Goal: Information Seeking & Learning: Learn about a topic

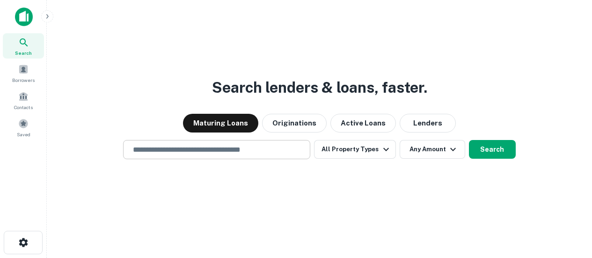
click at [246, 148] on input "text" at bounding box center [216, 149] width 179 height 11
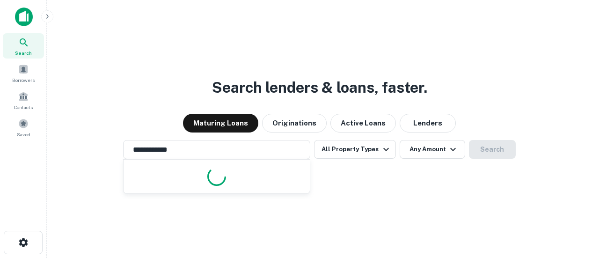
click at [394, 181] on div "**********" at bounding box center [319, 151] width 530 height 258
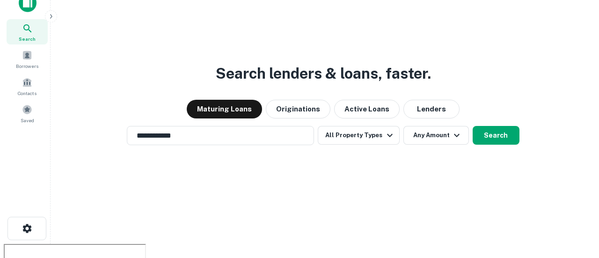
scroll to position [15, 0]
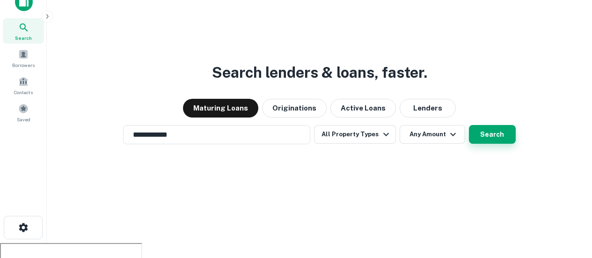
click at [497, 139] on button "Search" at bounding box center [492, 134] width 47 height 19
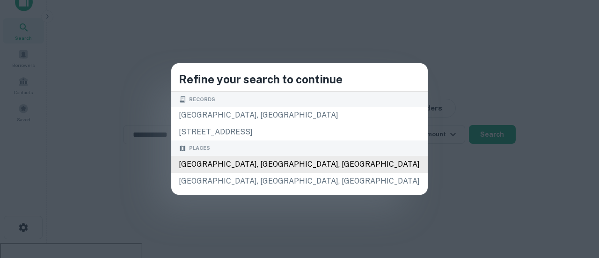
click at [274, 172] on div "[GEOGRAPHIC_DATA], [GEOGRAPHIC_DATA], [GEOGRAPHIC_DATA]" at bounding box center [299, 164] width 256 height 17
type input "**********"
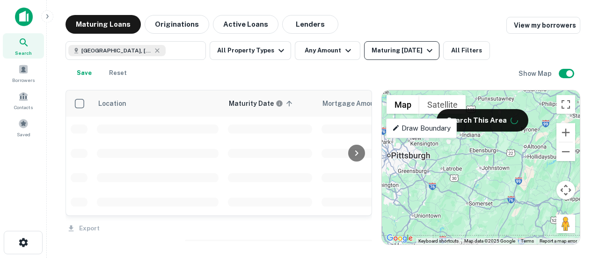
click at [403, 53] on div "Maturing [DATE]" at bounding box center [403, 50] width 64 height 11
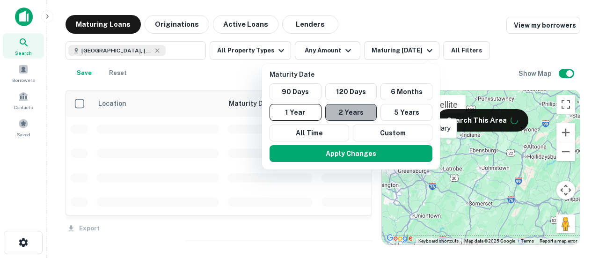
click at [365, 113] on button "2 Years" at bounding box center [351, 112] width 52 height 17
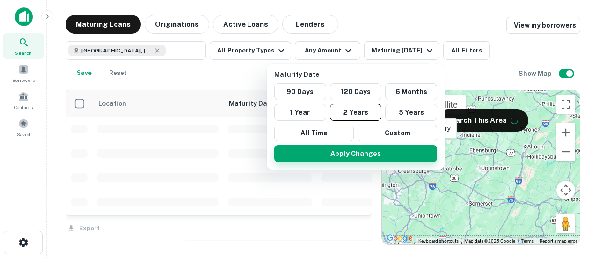
click at [336, 157] on button "Apply Changes" at bounding box center [355, 153] width 163 height 17
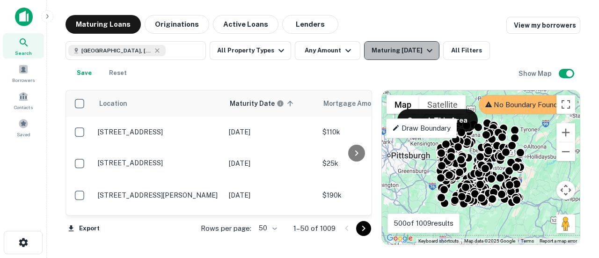
click at [407, 51] on div "Maturing [DATE]" at bounding box center [403, 50] width 64 height 11
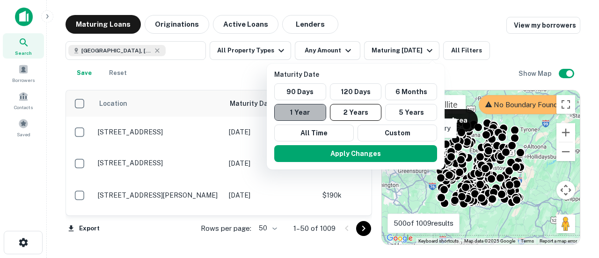
click at [308, 115] on button "1 Year" at bounding box center [300, 112] width 52 height 17
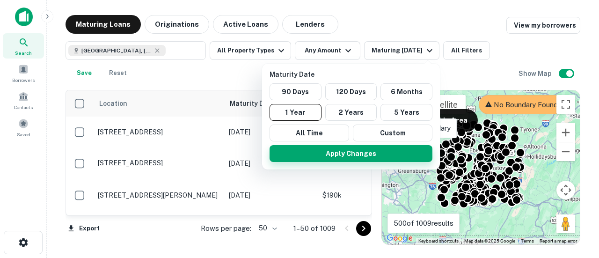
click at [335, 152] on button "Apply Changes" at bounding box center [350, 153] width 163 height 17
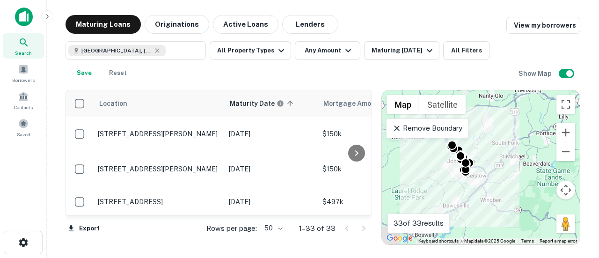
drag, startPoint x: 445, startPoint y: 184, endPoint x: 498, endPoint y: 168, distance: 54.9
click at [498, 168] on div "To activate drag with keyboard, press Alt + Enter. Once in keyboard drag state,…" at bounding box center [481, 167] width 198 height 154
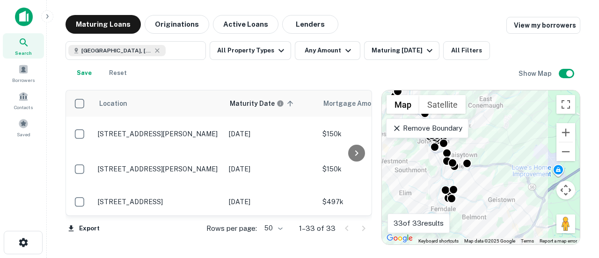
click at [538, 180] on div "To activate drag with keyboard, press Alt + Enter. Once in keyboard drag state,…" at bounding box center [481, 167] width 198 height 154
click at [538, 179] on div "To activate drag with keyboard, press Alt + Enter. Once in keyboard drag state,…" at bounding box center [481, 167] width 198 height 154
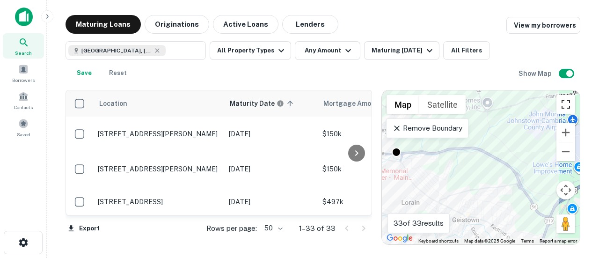
click at [556, 100] on button "Toggle fullscreen view" at bounding box center [565, 104] width 19 height 19
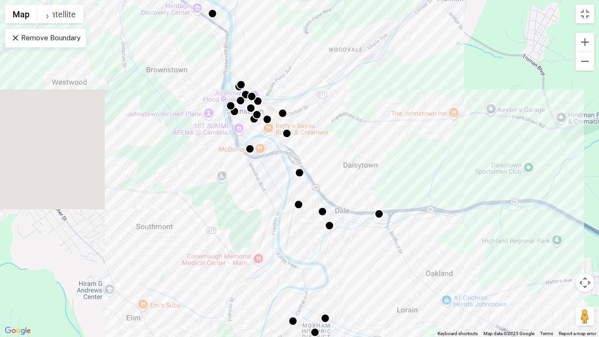
drag, startPoint x: 263, startPoint y: 179, endPoint x: 438, endPoint y: 241, distance: 185.3
click at [438, 244] on div "To activate drag with keyboard, press Alt + Enter. Once in keyboard drag state,…" at bounding box center [299, 168] width 599 height 337
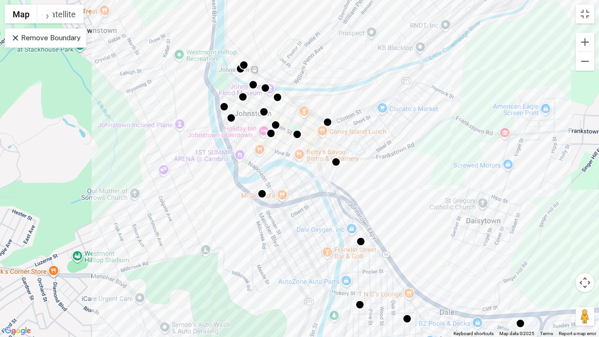
drag, startPoint x: 266, startPoint y: 123, endPoint x: 374, endPoint y: 175, distance: 119.3
click at [374, 175] on div "To activate drag with keyboard, press Alt + Enter. Once in keyboard drag state,…" at bounding box center [299, 168] width 599 height 337
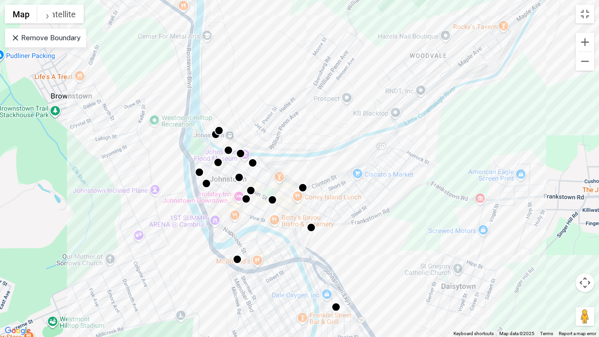
drag, startPoint x: 465, startPoint y: 170, endPoint x: 407, endPoint y: 234, distance: 86.5
click at [407, 234] on div "To activate drag with keyboard, press Alt + Enter. Once in keyboard drag state,…" at bounding box center [299, 168] width 599 height 337
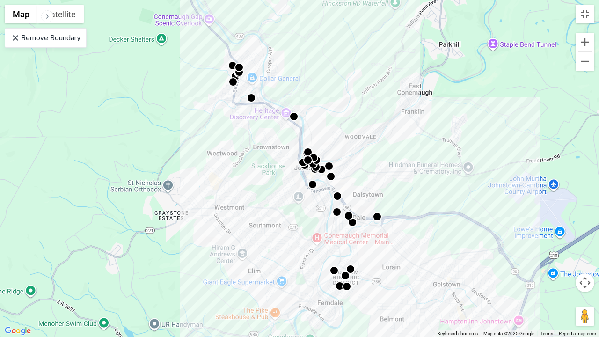
drag, startPoint x: 476, startPoint y: 140, endPoint x: 414, endPoint y: 137, distance: 62.3
click at [414, 137] on div "To activate drag with keyboard, press Alt + Enter. Once in keyboard drag state,…" at bounding box center [299, 168] width 599 height 337
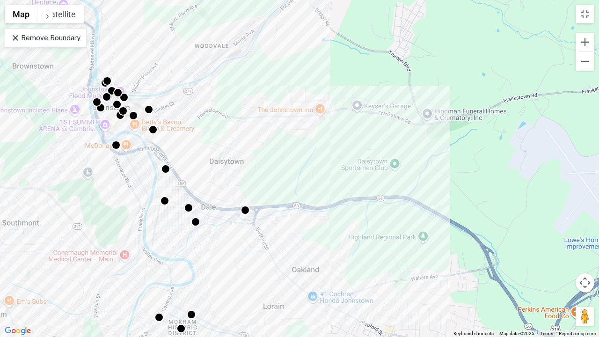
drag, startPoint x: 425, startPoint y: 157, endPoint x: 293, endPoint y: 178, distance: 133.1
click at [293, 178] on div "To activate drag with keyboard, press Alt + Enter. Once in keyboard drag state,…" at bounding box center [299, 168] width 599 height 337
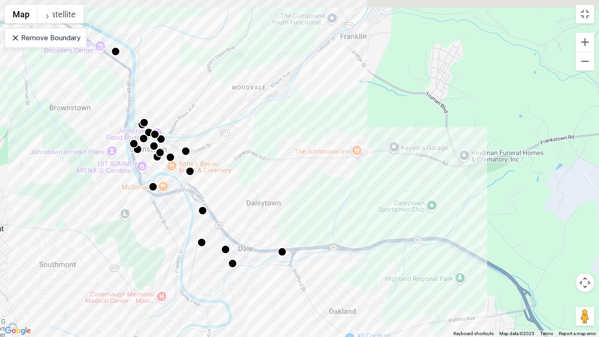
drag, startPoint x: 187, startPoint y: 148, endPoint x: 240, endPoint y: 210, distance: 81.6
click at [240, 210] on div "To activate drag with keyboard, press Alt + Enter. Once in keyboard drag state,…" at bounding box center [299, 168] width 599 height 337
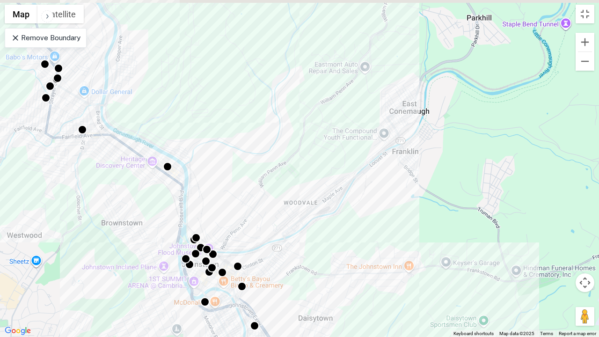
drag, startPoint x: 231, startPoint y: 159, endPoint x: 240, endPoint y: 204, distance: 46.8
click at [264, 247] on div "To activate drag with keyboard, press Alt + Enter. Once in keyboard drag state,…" at bounding box center [299, 168] width 599 height 337
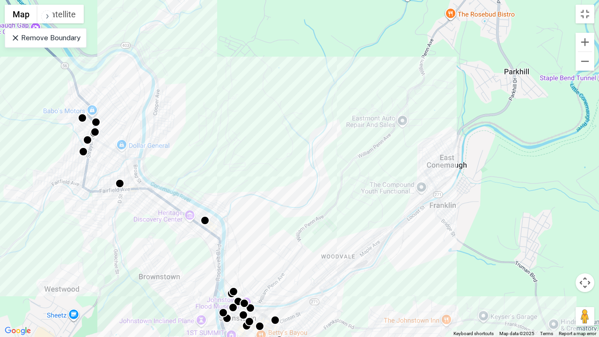
drag, startPoint x: 223, startPoint y: 178, endPoint x: 261, endPoint y: 233, distance: 67.2
click at [261, 233] on div "To activate drag with keyboard, press Alt + Enter. Once in keyboard drag state,…" at bounding box center [299, 168] width 599 height 337
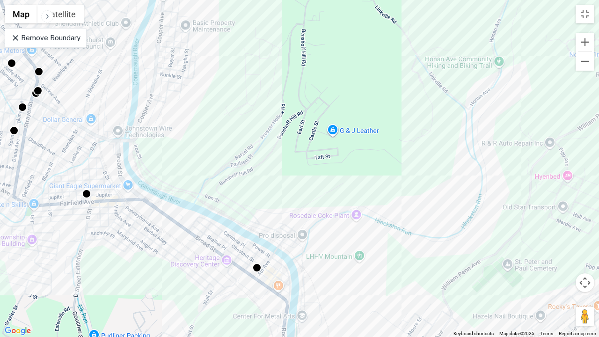
drag, startPoint x: 289, startPoint y: 251, endPoint x: 240, endPoint y: 196, distance: 73.9
click at [240, 202] on div "To activate drag with keyboard, press Alt + Enter. Once in keyboard drag state,…" at bounding box center [299, 168] width 599 height 337
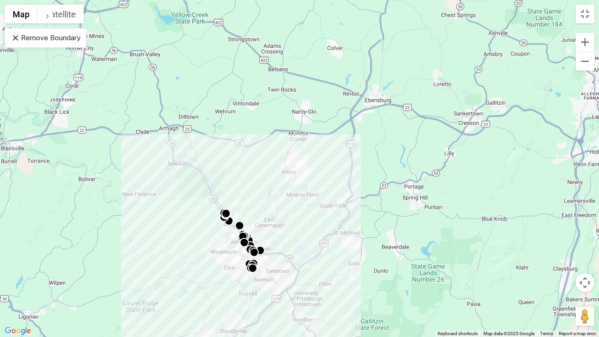
drag, startPoint x: 370, startPoint y: 257, endPoint x: 318, endPoint y: 252, distance: 51.7
click at [319, 253] on div "To activate drag with keyboard, press Alt + Enter. Once in keyboard drag state,…" at bounding box center [299, 168] width 599 height 337
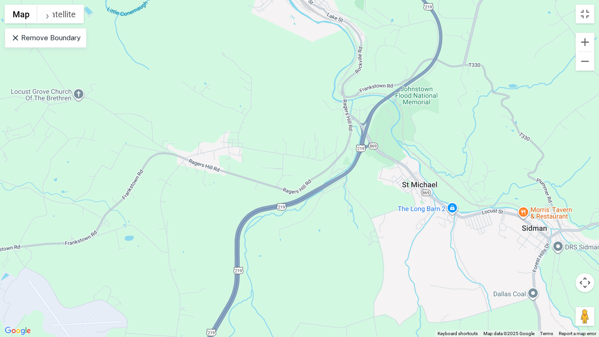
drag, startPoint x: 405, startPoint y: 106, endPoint x: 358, endPoint y: 185, distance: 92.5
click at [358, 185] on div "To activate drag with keyboard, press Alt + Enter. Once in keyboard drag state,…" at bounding box center [299, 168] width 599 height 337
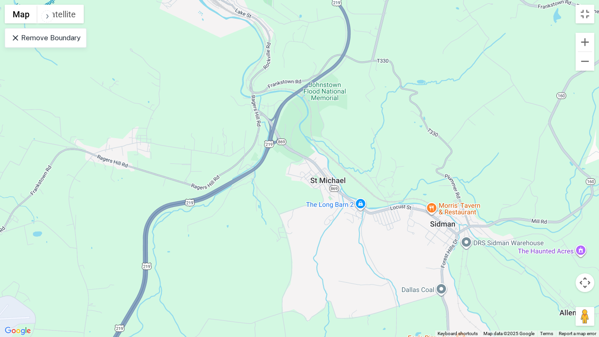
drag, startPoint x: 405, startPoint y: 215, endPoint x: 339, endPoint y: 205, distance: 67.2
click at [340, 206] on div "To activate drag with keyboard, press Alt + Enter. Once in keyboard drag state,…" at bounding box center [299, 168] width 599 height 337
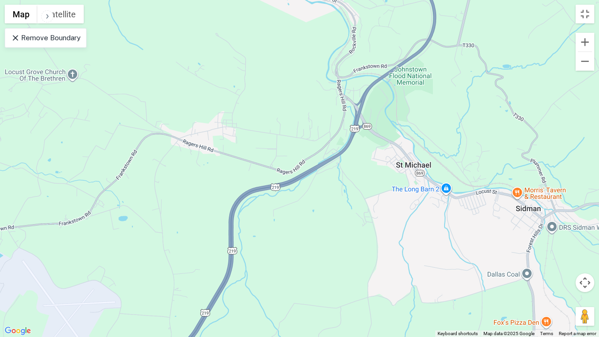
drag, startPoint x: 301, startPoint y: 227, endPoint x: 377, endPoint y: 212, distance: 77.3
click at [377, 212] on div "To activate drag with keyboard, press Alt + Enter. Once in keyboard drag state,…" at bounding box center [299, 168] width 599 height 337
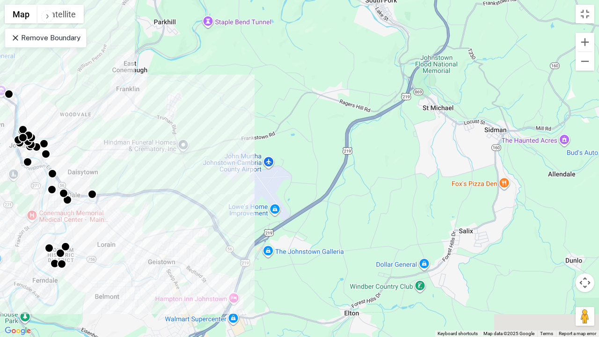
drag, startPoint x: 350, startPoint y: 243, endPoint x: 389, endPoint y: 169, distance: 83.5
click at [389, 169] on div "To activate drag with keyboard, press Alt + Enter. Once in keyboard drag state,…" at bounding box center [299, 168] width 599 height 337
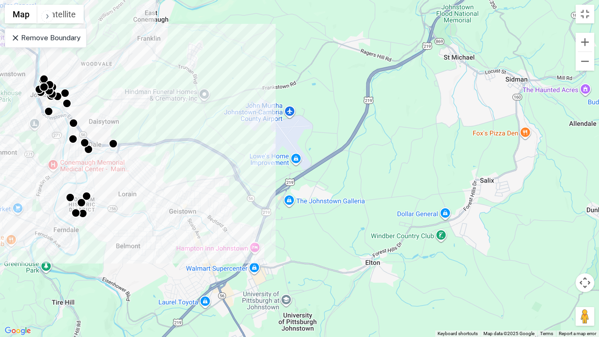
drag, startPoint x: 135, startPoint y: 227, endPoint x: 223, endPoint y: 217, distance: 88.6
click at [223, 217] on div "To activate drag with keyboard, press Alt + Enter. Once in keyboard drag state,…" at bounding box center [299, 168] width 599 height 337
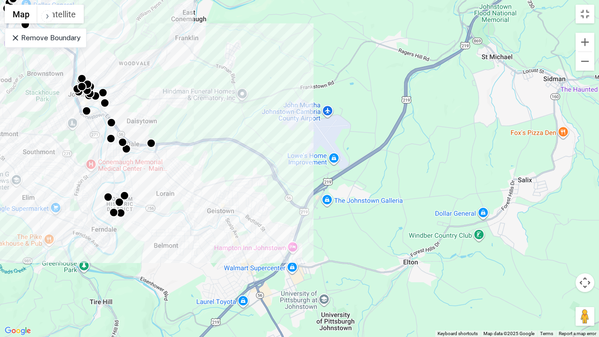
drag, startPoint x: 177, startPoint y: 195, endPoint x: 220, endPoint y: 194, distance: 43.5
click at [220, 194] on div "To activate drag with keyboard, press Alt + Enter. Once in keyboard drag state,…" at bounding box center [299, 168] width 599 height 337
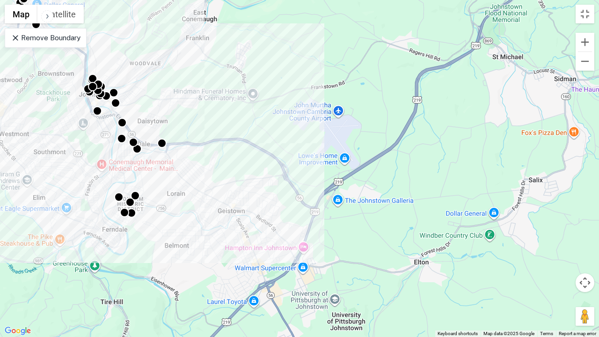
click at [68, 38] on p "Remove Boundary" at bounding box center [46, 37] width 70 height 11
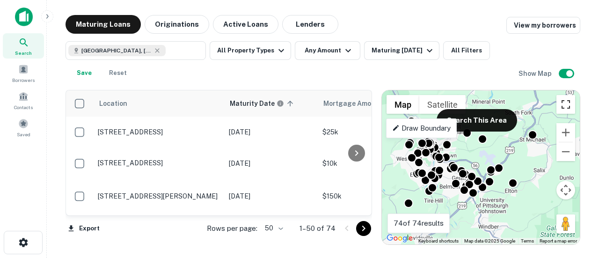
click at [567, 109] on button "Toggle fullscreen view" at bounding box center [565, 104] width 19 height 19
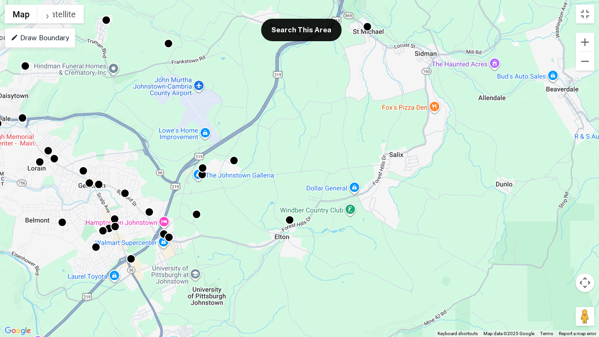
drag, startPoint x: 346, startPoint y: 160, endPoint x: 291, endPoint y: 188, distance: 61.5
click at [291, 188] on div "To activate drag with keyboard, press Alt + Enter. Once in keyboard drag state,…" at bounding box center [299, 168] width 599 height 337
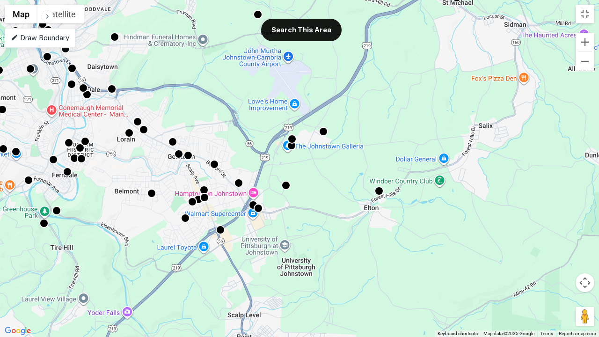
drag, startPoint x: 255, startPoint y: 201, endPoint x: 349, endPoint y: 172, distance: 99.0
click at [349, 172] on div "To activate drag with keyboard, press Alt + Enter. Once in keyboard drag state,…" at bounding box center [299, 168] width 599 height 337
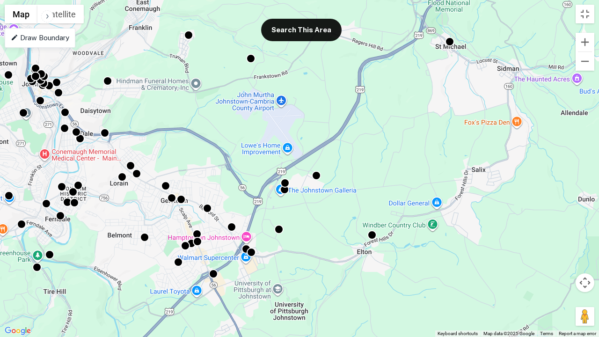
drag, startPoint x: 282, startPoint y: 169, endPoint x: 273, endPoint y: 217, distance: 49.1
click at [273, 217] on div "To activate drag with keyboard, press Alt + Enter. Once in keyboard drag state,…" at bounding box center [299, 168] width 599 height 337
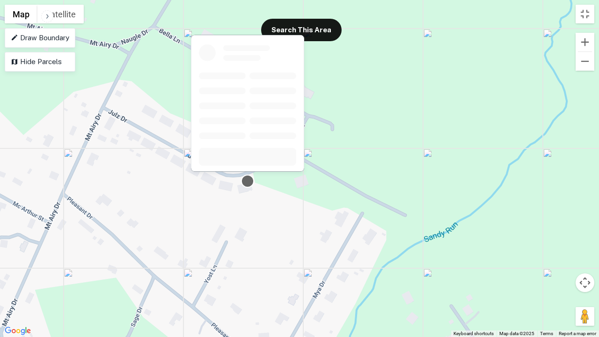
click at [250, 182] on div at bounding box center [248, 182] width 14 height 14
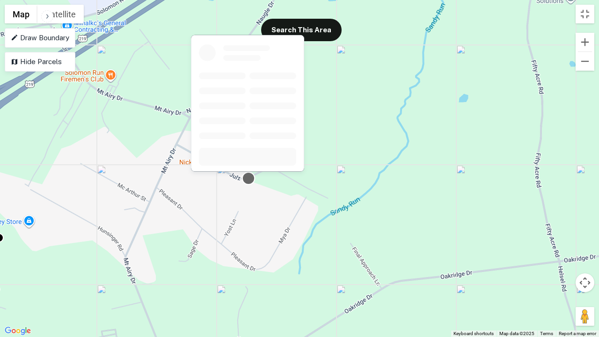
click at [250, 182] on div at bounding box center [249, 179] width 14 height 14
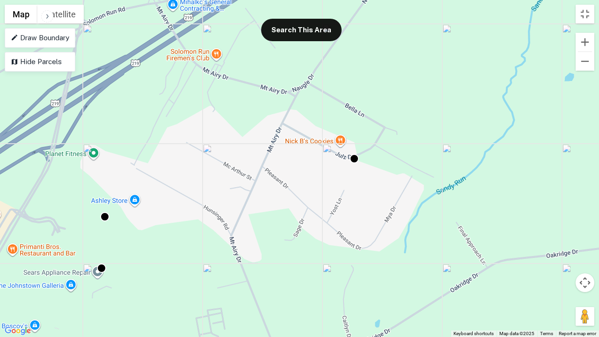
drag, startPoint x: 161, startPoint y: 203, endPoint x: 302, endPoint y: 177, distance: 143.2
click at [302, 177] on div "To activate drag with keyboard, press Alt + Enter. Once in keyboard drag state,…" at bounding box center [299, 168] width 599 height 337
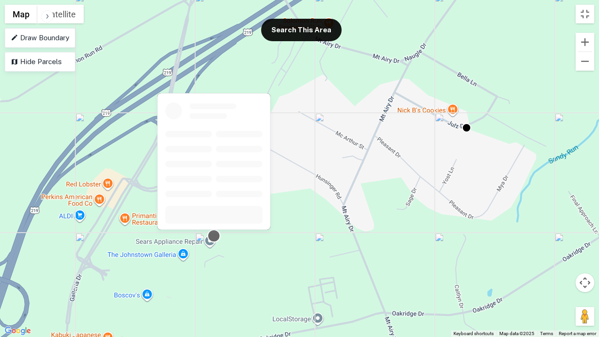
click at [214, 235] on div at bounding box center [214, 236] width 14 height 14
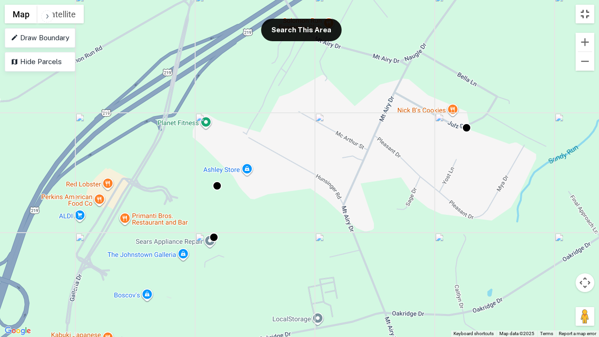
click at [589, 17] on button "Toggle fullscreen view" at bounding box center [584, 14] width 19 height 19
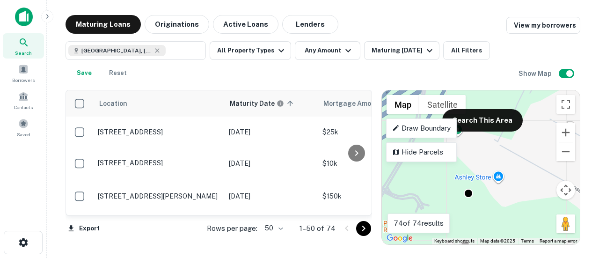
drag, startPoint x: 440, startPoint y: 184, endPoint x: 512, endPoint y: 193, distance: 72.6
click at [512, 193] on div "To activate drag with keyboard, press Alt + Enter. Once in keyboard drag state,…" at bounding box center [481, 167] width 198 height 154
click at [471, 192] on div at bounding box center [469, 192] width 14 height 14
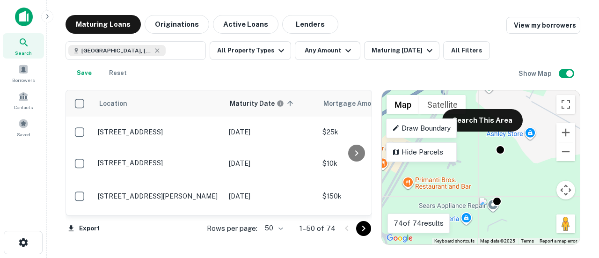
drag, startPoint x: 541, startPoint y: 164, endPoint x: 510, endPoint y: 143, distance: 37.8
click at [510, 143] on div "To activate drag with keyboard, press Alt + Enter. Once in keyboard drag state,…" at bounding box center [481, 167] width 198 height 154
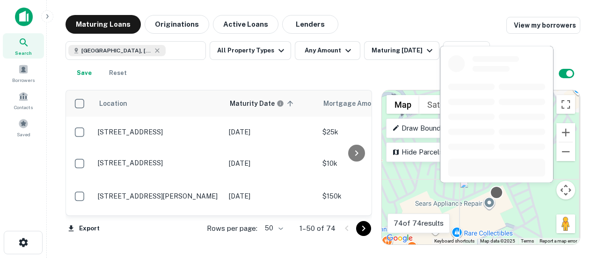
click at [497, 193] on div at bounding box center [497, 192] width 14 height 14
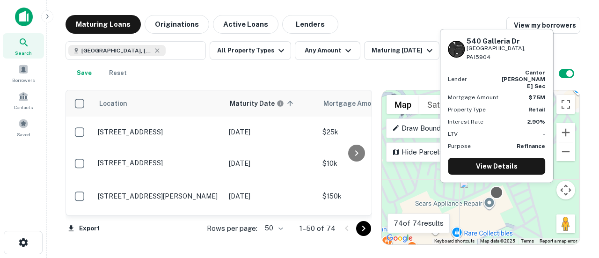
click at [495, 196] on div at bounding box center [497, 192] width 14 height 14
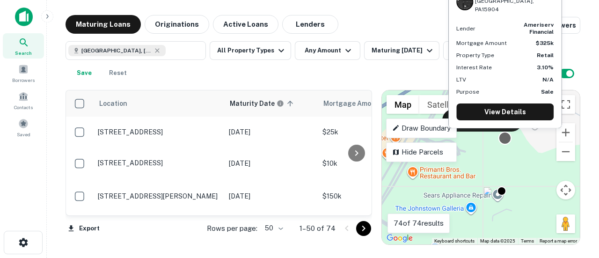
click at [505, 140] on div at bounding box center [505, 138] width 14 height 14
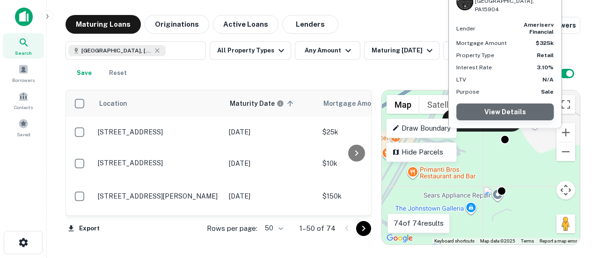
click at [513, 109] on link "View Details" at bounding box center [504, 111] width 97 height 17
click at [514, 113] on link "View Details" at bounding box center [504, 111] width 97 height 17
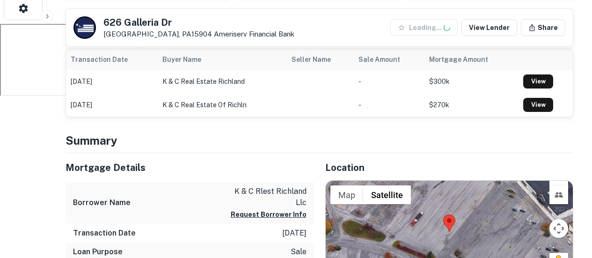
scroll to position [281, 0]
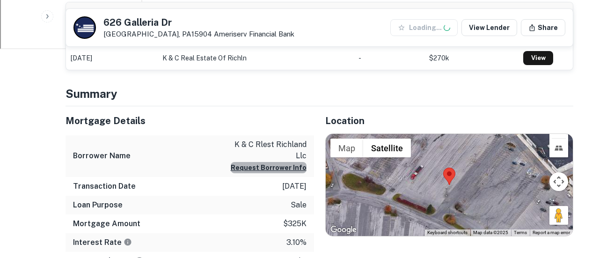
click at [288, 162] on button "Request Borrower Info" at bounding box center [269, 167] width 76 height 11
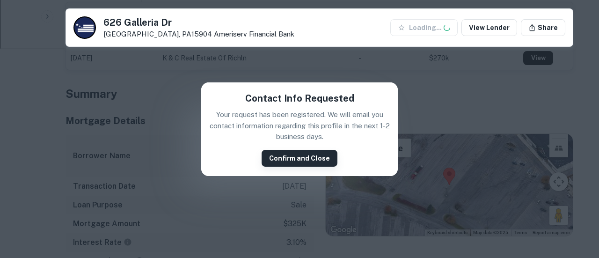
click at [304, 161] on button "Confirm and Close" at bounding box center [300, 158] width 76 height 17
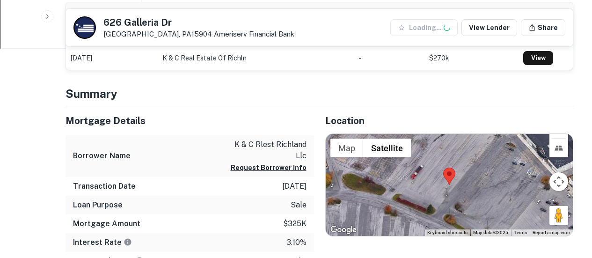
scroll to position [327, 0]
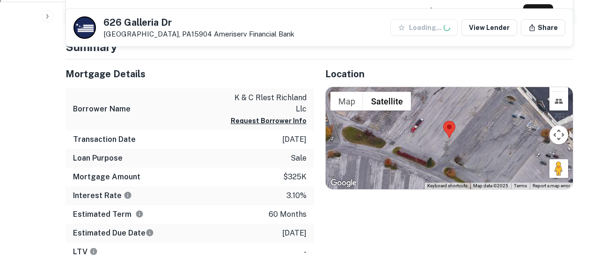
click at [554, 134] on button "Map camera controls" at bounding box center [558, 134] width 19 height 19
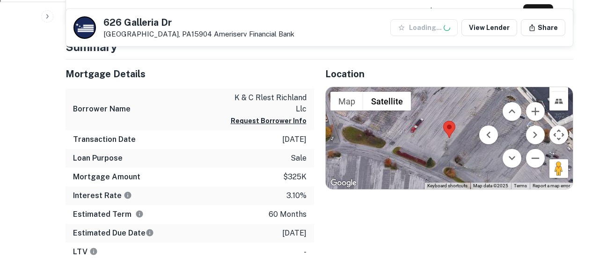
click at [561, 138] on button "Map camera controls" at bounding box center [558, 134] width 19 height 19
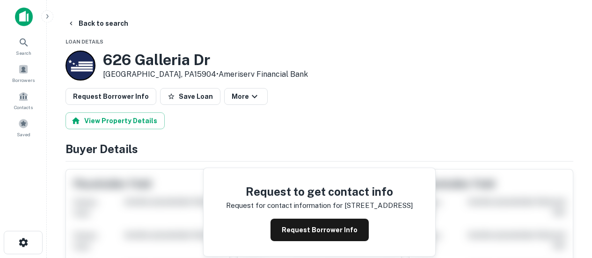
scroll to position [47, 0]
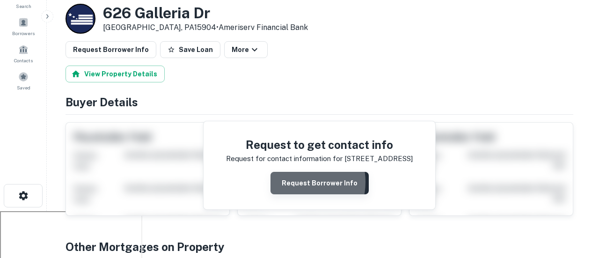
click at [296, 182] on button "Request Borrower Info" at bounding box center [319, 183] width 98 height 22
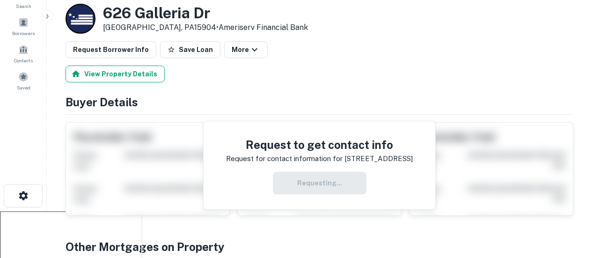
click at [124, 74] on button "View Property Details" at bounding box center [114, 73] width 99 height 17
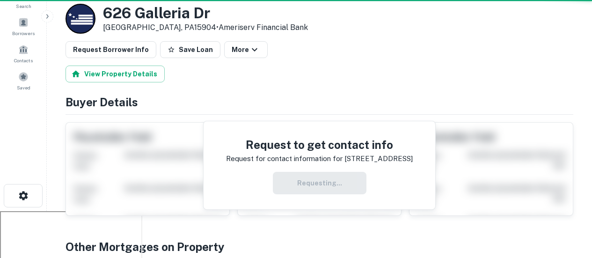
click at [388, 52] on div "Request Borrower Info Save Loan More" at bounding box center [319, 49] width 508 height 17
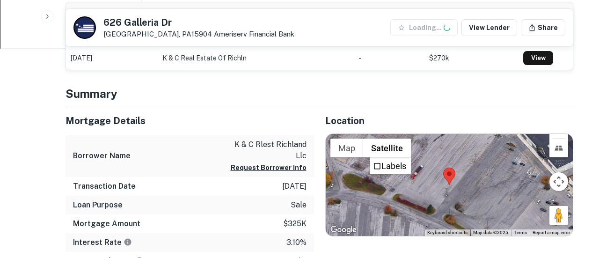
scroll to position [327, 0]
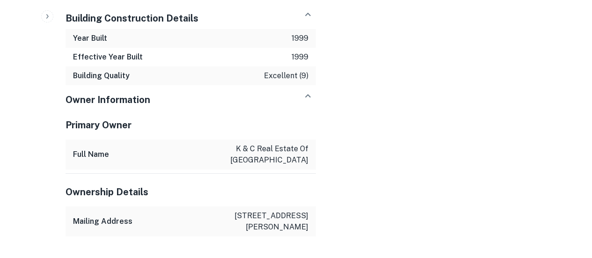
scroll to position [884, 0]
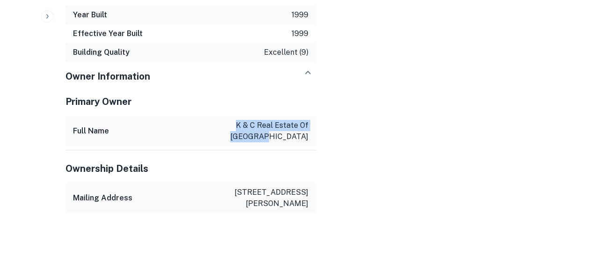
drag, startPoint x: 310, startPoint y: 123, endPoint x: 238, endPoint y: 116, distance: 72.9
click at [238, 116] on div "Full Name k & c real estate of richland" at bounding box center [190, 131] width 250 height 30
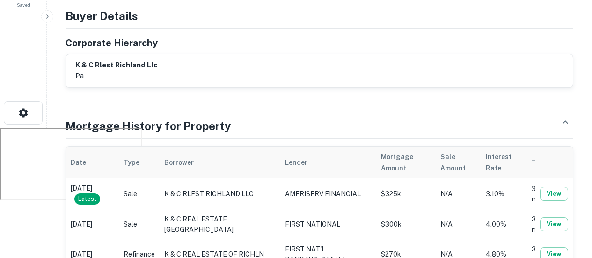
scroll to position [0, 0]
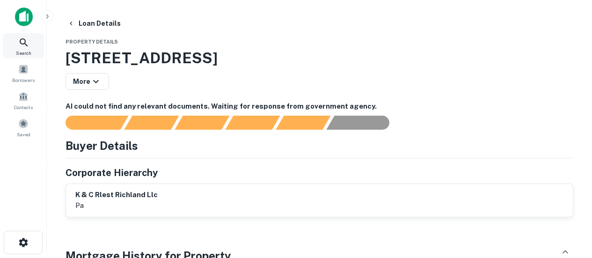
click at [25, 40] on icon at bounding box center [23, 42] width 11 height 11
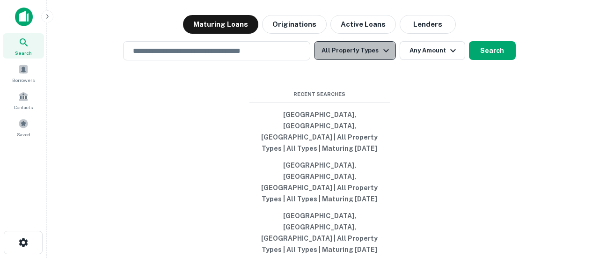
click at [367, 60] on button "All Property Types" at bounding box center [354, 50] width 81 height 19
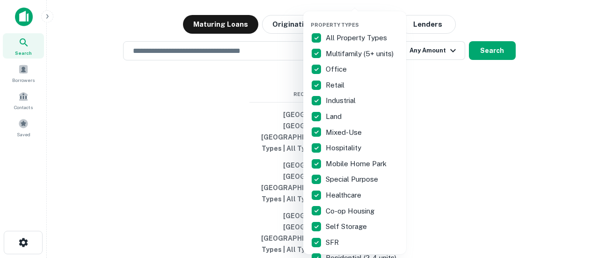
click at [228, 83] on div at bounding box center [299, 129] width 599 height 258
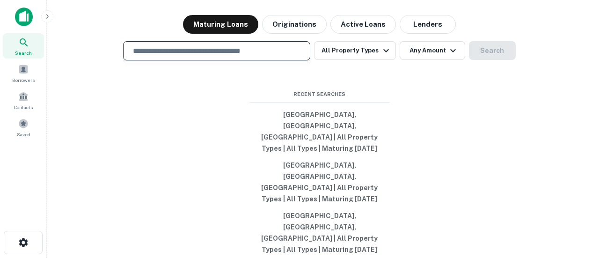
click at [160, 56] on input "text" at bounding box center [216, 50] width 179 height 11
type input "*******"
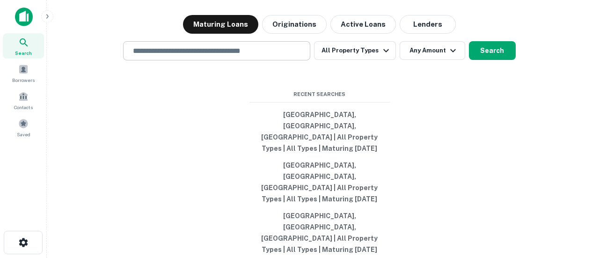
click at [245, 56] on input "text" at bounding box center [216, 50] width 179 height 11
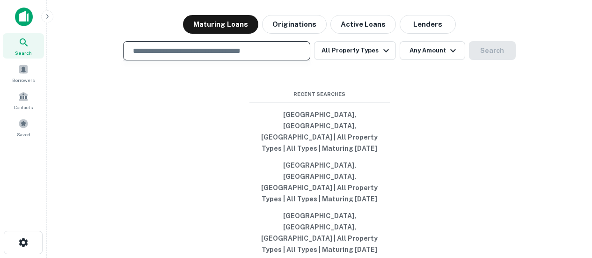
click at [163, 56] on input "text" at bounding box center [216, 50] width 179 height 11
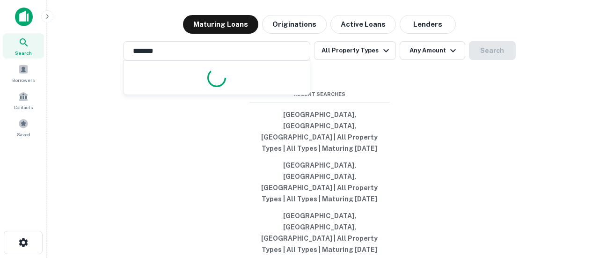
click at [369, 97] on div "Search lenders & loans, faster. Maturing Loans Originations Active Loans Lender…" at bounding box center [319, 151] width 530 height 258
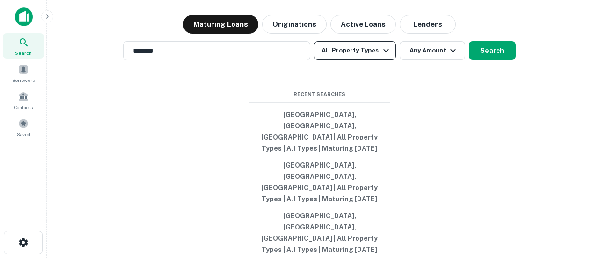
click at [368, 60] on button "All Property Types" at bounding box center [354, 50] width 81 height 19
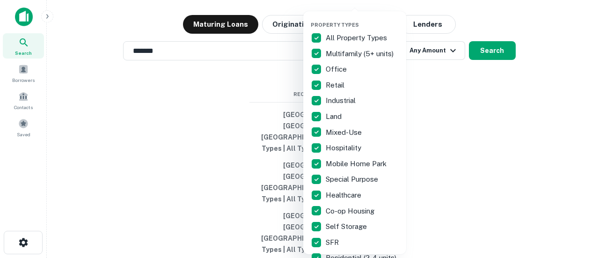
click at [438, 144] on div at bounding box center [299, 129] width 599 height 258
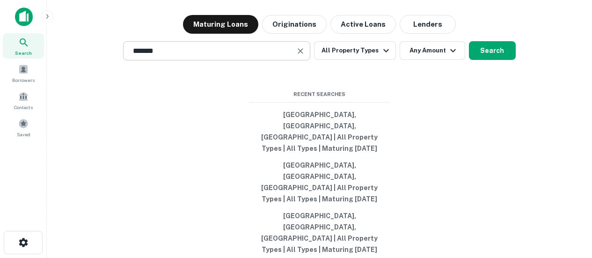
click at [195, 56] on input "*******" at bounding box center [209, 50] width 165 height 11
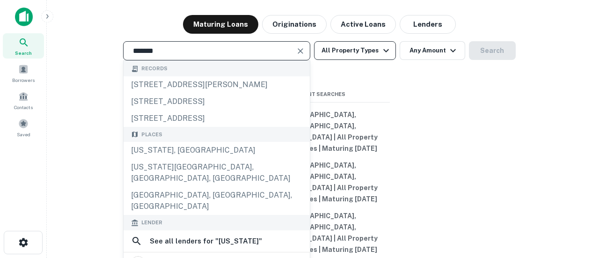
click at [357, 60] on button "All Property Types" at bounding box center [354, 50] width 81 height 19
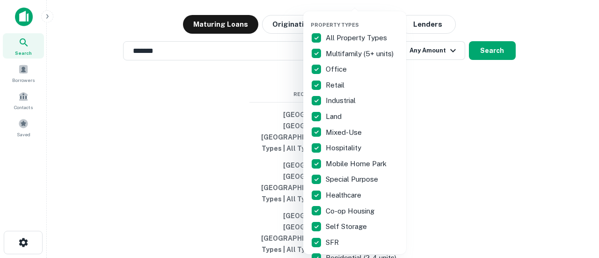
click at [331, 37] on p "All Property Types" at bounding box center [357, 37] width 63 height 11
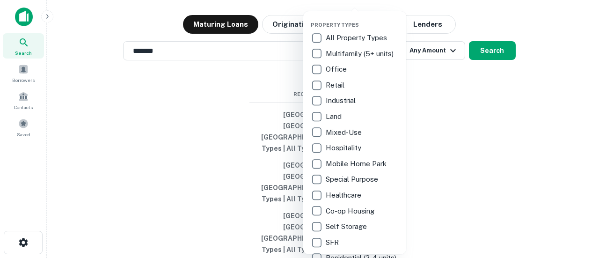
click at [327, 70] on p "Office" at bounding box center [337, 69] width 23 height 11
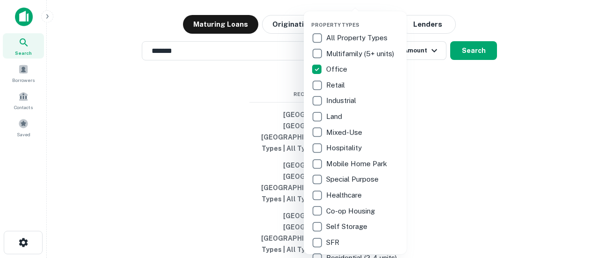
click at [330, 98] on p "Industrial" at bounding box center [342, 100] width 32 height 11
click at [327, 83] on p "Retail" at bounding box center [336, 85] width 21 height 11
click at [337, 117] on p "Land" at bounding box center [335, 116] width 18 height 11
click at [454, 141] on div at bounding box center [299, 129] width 599 height 258
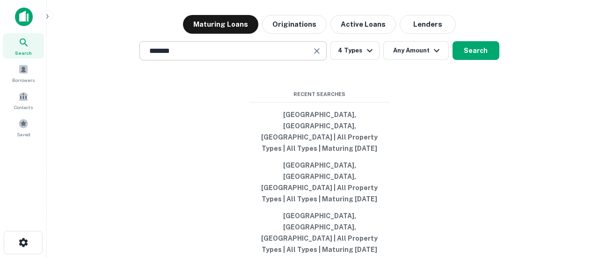
click at [218, 60] on div "******* ​" at bounding box center [232, 50] width 187 height 19
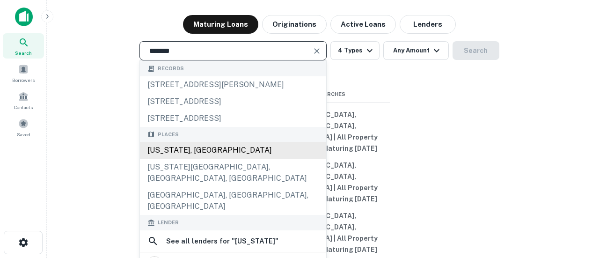
click at [184, 159] on div "Florida, USA" at bounding box center [233, 150] width 186 height 17
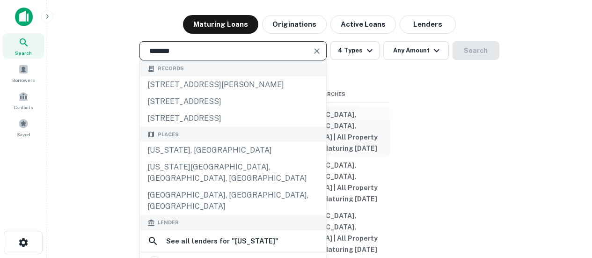
type input "**********"
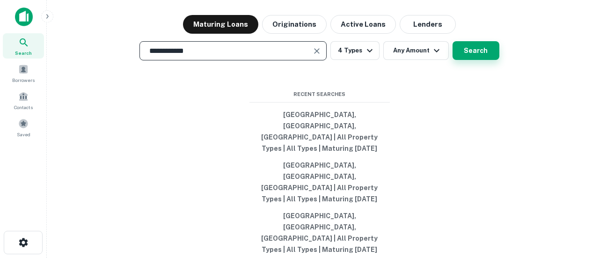
click at [477, 60] on button "Search" at bounding box center [475, 50] width 47 height 19
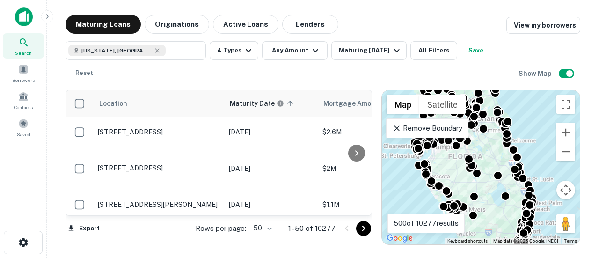
drag, startPoint x: 498, startPoint y: 146, endPoint x: 560, endPoint y: 181, distance: 71.0
click at [567, 182] on div "To activate drag with keyboard, press Alt + Enter. Once in keyboard drag state,…" at bounding box center [481, 167] width 198 height 154
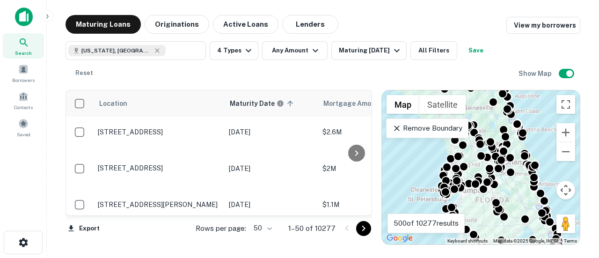
drag, startPoint x: 499, startPoint y: 149, endPoint x: 518, endPoint y: 187, distance: 42.5
click at [518, 187] on div "To activate drag with keyboard, press Alt + Enter. Once in keyboard drag state,…" at bounding box center [481, 167] width 198 height 154
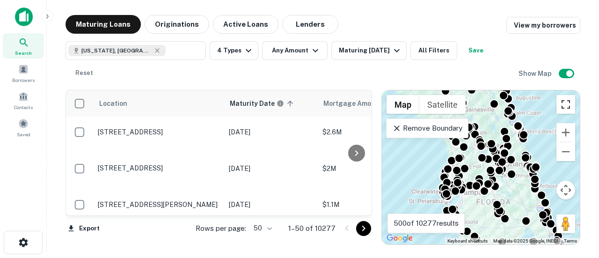
click at [566, 111] on button "Toggle fullscreen view" at bounding box center [565, 104] width 19 height 19
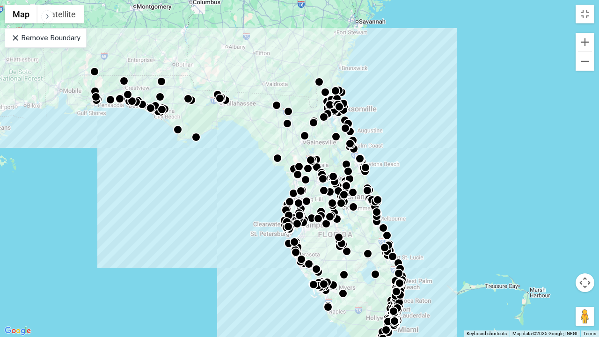
drag, startPoint x: 377, startPoint y: 168, endPoint x: 400, endPoint y: 200, distance: 39.2
click at [400, 200] on div "To activate drag with keyboard, press Alt + Enter. Once in keyboard drag state,…" at bounding box center [299, 168] width 599 height 337
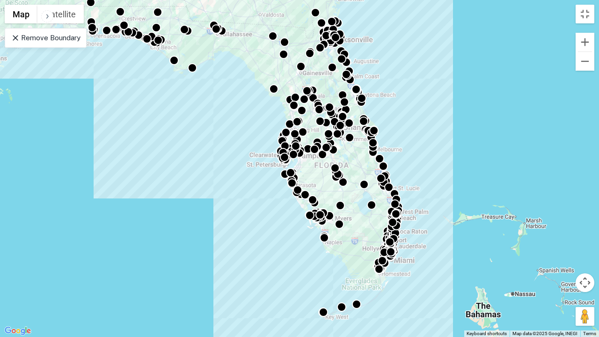
drag, startPoint x: 453, startPoint y: 218, endPoint x: 445, endPoint y: 153, distance: 66.0
click at [445, 153] on div "To activate drag with keyboard, press Alt + Enter. Once in keyboard drag state,…" at bounding box center [299, 168] width 599 height 337
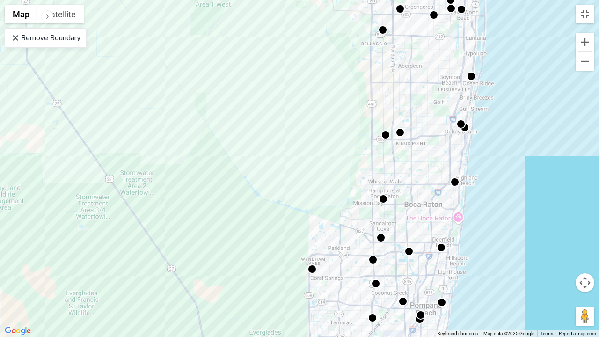
drag, startPoint x: 437, startPoint y: 225, endPoint x: 444, endPoint y: 142, distance: 82.7
click at [446, 146] on div "To activate drag with keyboard, press Alt + Enter. Once in keyboard drag state,…" at bounding box center [299, 168] width 599 height 337
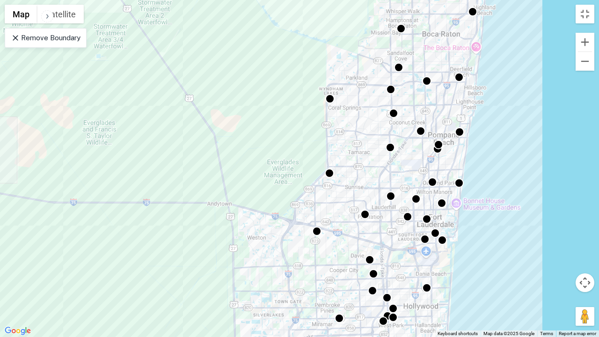
drag, startPoint x: 468, startPoint y: 206, endPoint x: 465, endPoint y: 160, distance: 46.4
click at [465, 160] on div "To activate drag with keyboard, press Alt + Enter. Once in keyboard drag state,…" at bounding box center [299, 168] width 599 height 337
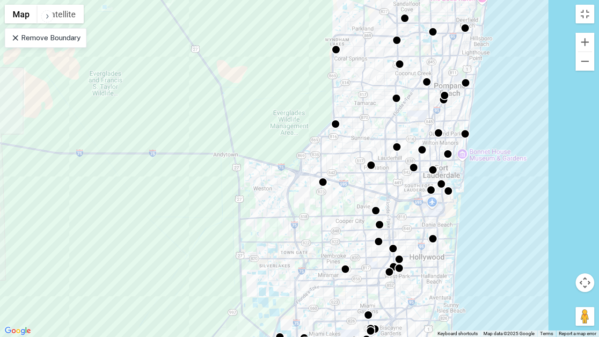
drag, startPoint x: 423, startPoint y: 259, endPoint x: 447, endPoint y: 157, distance: 104.7
click at [447, 159] on div "To activate drag with keyboard, press Alt + Enter. Once in keyboard drag state,…" at bounding box center [299, 168] width 599 height 337
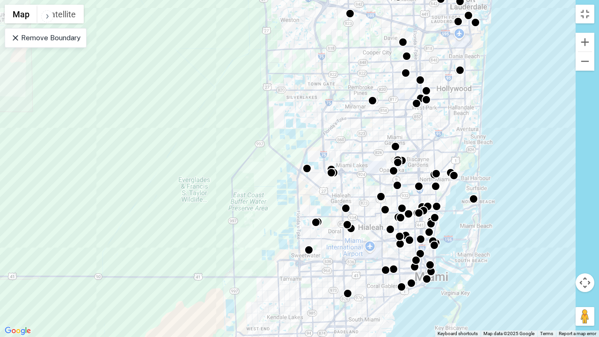
drag, startPoint x: 437, startPoint y: 277, endPoint x: 446, endPoint y: 177, distance: 100.5
click at [446, 178] on div "To activate drag with keyboard, press Alt + Enter. Once in keyboard drag state,…" at bounding box center [299, 168] width 599 height 337
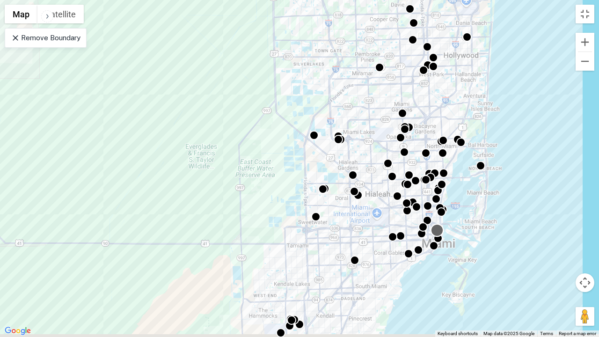
drag, startPoint x: 436, startPoint y: 248, endPoint x: 443, endPoint y: 174, distance: 74.7
click at [443, 154] on div at bounding box center [602, 154] width 599 height 0
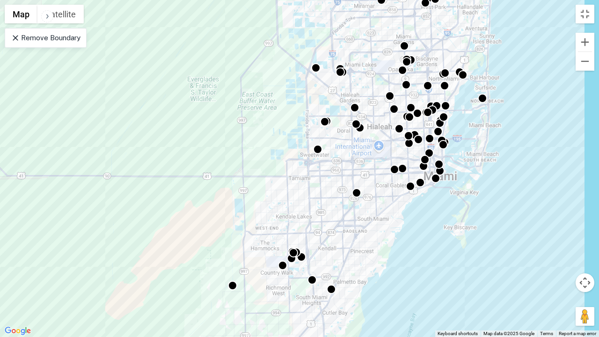
drag, startPoint x: 400, startPoint y: 249, endPoint x: 432, endPoint y: 181, distance: 75.2
click at [432, 181] on div "To activate drag with keyboard, press Alt + Enter. Once in keyboard drag state,…" at bounding box center [299, 168] width 599 height 337
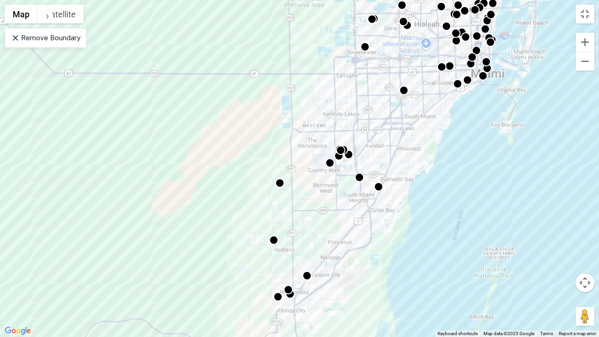
drag, startPoint x: 428, startPoint y: 181, endPoint x: 429, endPoint y: 171, distance: 9.9
click at [429, 173] on div "To activate drag with keyboard, press Alt + Enter. Once in keyboard drag state,…" at bounding box center [299, 168] width 599 height 337
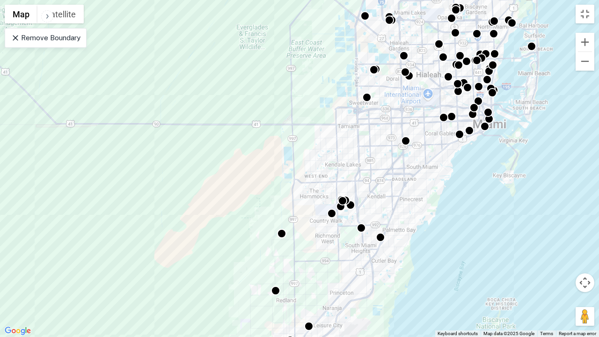
drag, startPoint x: 432, startPoint y: 123, endPoint x: 434, endPoint y: 213, distance: 90.3
click at [435, 217] on div "To activate drag with keyboard, press Alt + Enter. Once in keyboard drag state,…" at bounding box center [299, 168] width 599 height 337
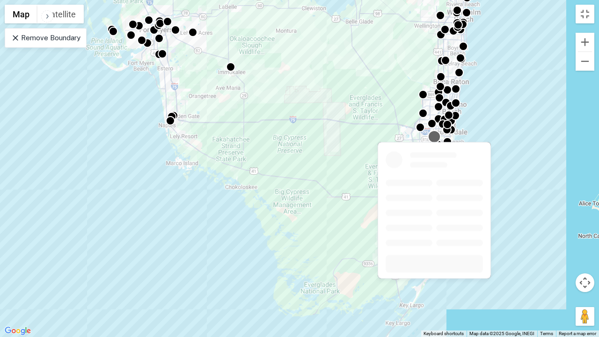
drag, startPoint x: 440, startPoint y: 63, endPoint x: 429, endPoint y: 138, distance: 75.6
click at [429, 138] on div at bounding box center [435, 137] width 14 height 14
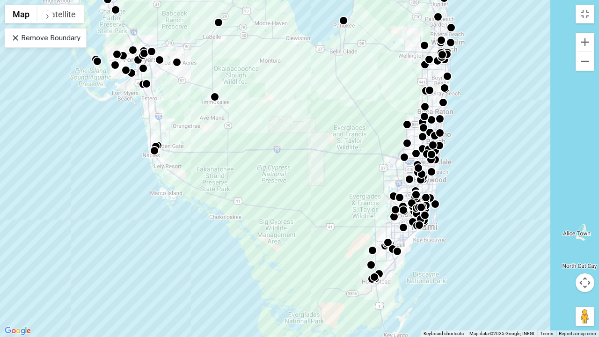
drag, startPoint x: 472, startPoint y: 96, endPoint x: 451, endPoint y: 138, distance: 47.3
click at [453, 140] on div "To activate drag with keyboard, press Alt + Enter. Once in keyboard drag state,…" at bounding box center [299, 168] width 599 height 337
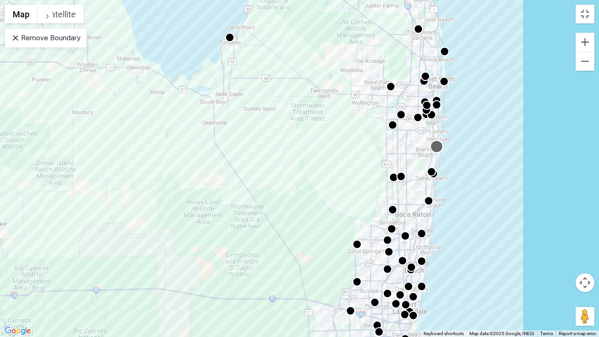
drag, startPoint x: 439, startPoint y: 88, endPoint x: 437, endPoint y: 155, distance: 66.9
click at [437, 158] on div "To navigate, press the arrow keys. To activate drag with keyboard, press Alt + …" at bounding box center [299, 168] width 599 height 337
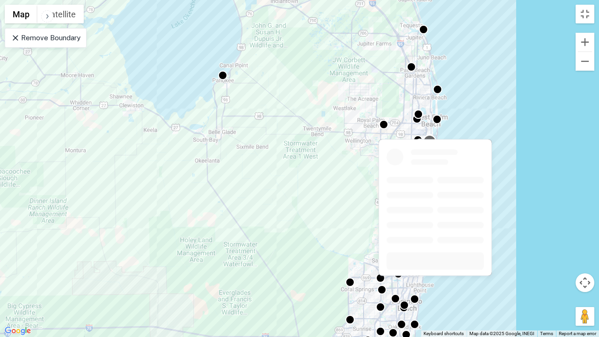
drag, startPoint x: 438, startPoint y: 112, endPoint x: 426, endPoint y: 145, distance: 34.5
click at [427, 146] on div at bounding box center [430, 142] width 14 height 14
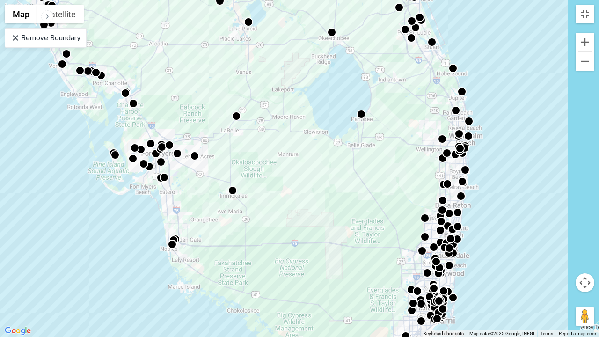
drag, startPoint x: 226, startPoint y: 125, endPoint x: 273, endPoint y: 136, distance: 48.4
click at [276, 133] on div "To activate drag with keyboard, press Alt + Enter. Once in keyboard drag state,…" at bounding box center [299, 168] width 599 height 337
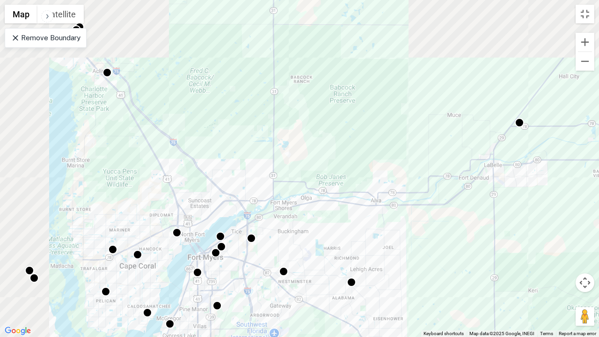
drag, startPoint x: 164, startPoint y: 146, endPoint x: 239, endPoint y: 206, distance: 95.2
click at [244, 231] on div "To activate drag with keyboard, press Alt + Enter. Once in keyboard drag state,…" at bounding box center [299, 168] width 599 height 337
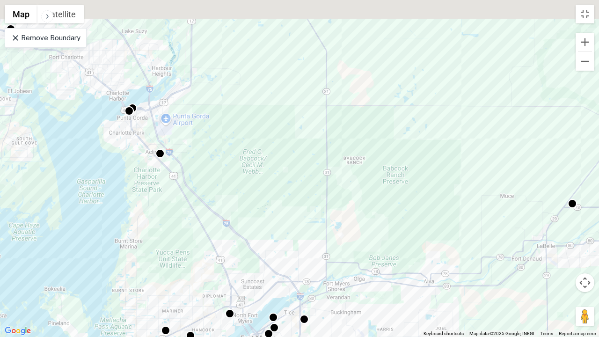
drag, startPoint x: 232, startPoint y: 189, endPoint x: 269, endPoint y: 227, distance: 52.6
click at [279, 242] on div "To activate drag with keyboard, press Alt + Enter. Once in keyboard drag state,…" at bounding box center [299, 168] width 599 height 337
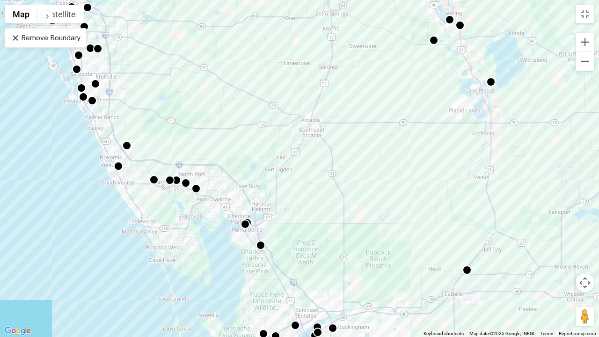
drag, startPoint x: 143, startPoint y: 118, endPoint x: 208, endPoint y: 191, distance: 97.8
click at [208, 194] on div "To activate drag with keyboard, press Alt + Enter. Once in keyboard drag state,…" at bounding box center [299, 168] width 599 height 337
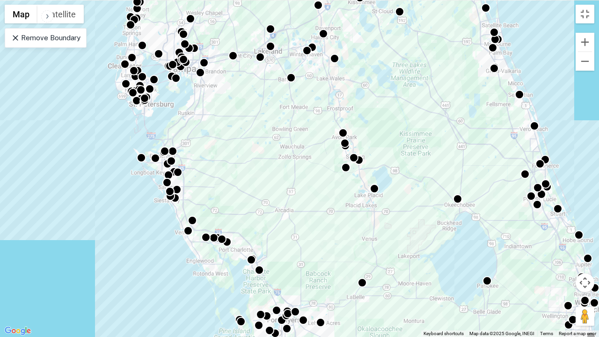
drag, startPoint x: 161, startPoint y: 87, endPoint x: 177, endPoint y: 116, distance: 32.9
click at [202, 165] on div "To activate drag with keyboard, press Alt + Enter. Once in keyboard drag state,…" at bounding box center [299, 168] width 599 height 337
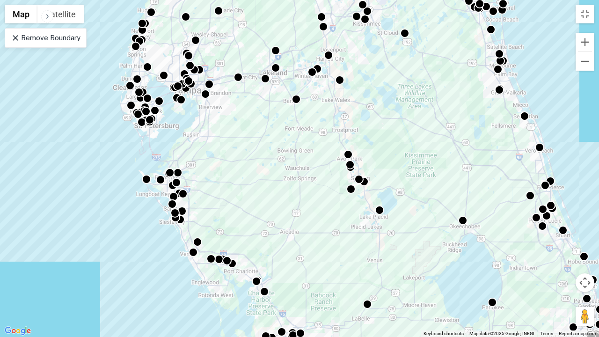
drag, startPoint x: 203, startPoint y: 130, endPoint x: 204, endPoint y: 142, distance: 12.6
click at [204, 142] on div "To activate drag with keyboard, press Alt + Enter. Once in keyboard drag state,…" at bounding box center [299, 168] width 599 height 337
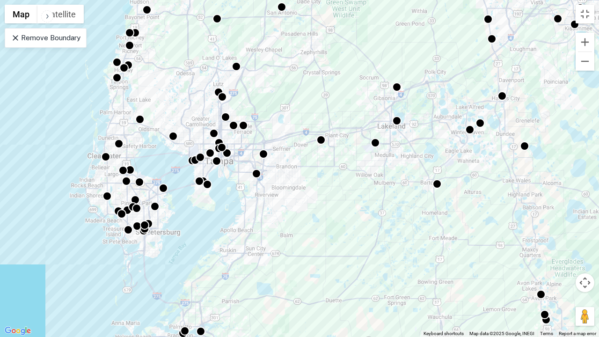
drag, startPoint x: 198, startPoint y: 91, endPoint x: 234, endPoint y: 172, distance: 88.4
click at [234, 172] on div "To activate drag with keyboard, press Alt + Enter. Once in keyboard drag state,…" at bounding box center [299, 168] width 599 height 337
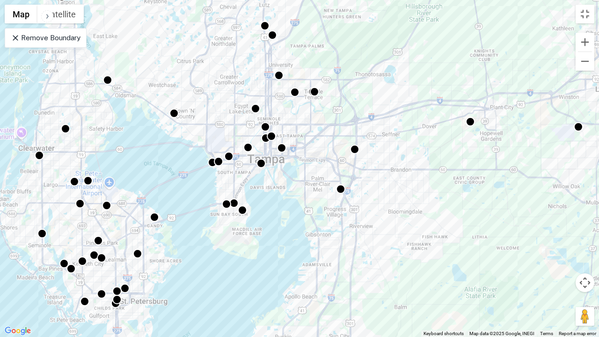
drag, startPoint x: 227, startPoint y: 214, endPoint x: 282, endPoint y: 180, distance: 64.1
click at [282, 180] on div "To activate drag with keyboard, press Alt + Enter. Once in keyboard drag state,…" at bounding box center [299, 168] width 599 height 337
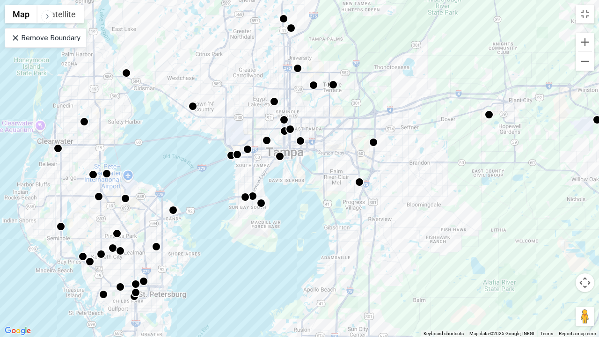
drag, startPoint x: 255, startPoint y: 202, endPoint x: 289, endPoint y: 186, distance: 37.9
click at [289, 186] on div "To activate drag with keyboard, press Alt + Enter. Once in keyboard drag state,…" at bounding box center [299, 168] width 599 height 337
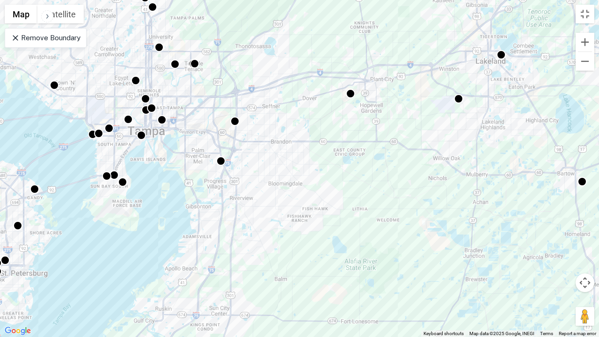
drag, startPoint x: 331, startPoint y: 199, endPoint x: 179, endPoint y: 182, distance: 153.6
click at [172, 185] on div "To activate drag with keyboard, press Alt + Enter. Once in keyboard drag state,…" at bounding box center [299, 168] width 599 height 337
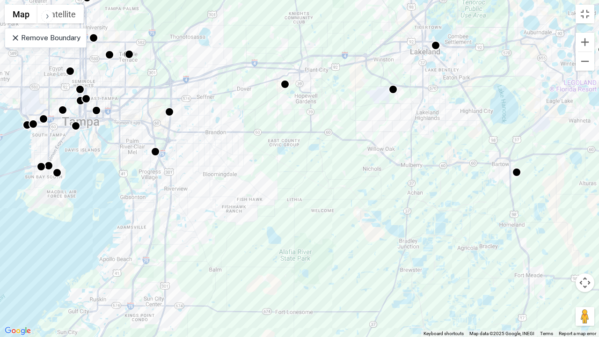
drag, startPoint x: 386, startPoint y: 205, endPoint x: 264, endPoint y: 211, distance: 122.3
click at [264, 211] on div "To activate drag with keyboard, press Alt + Enter. Once in keyboard drag state,…" at bounding box center [299, 168] width 599 height 337
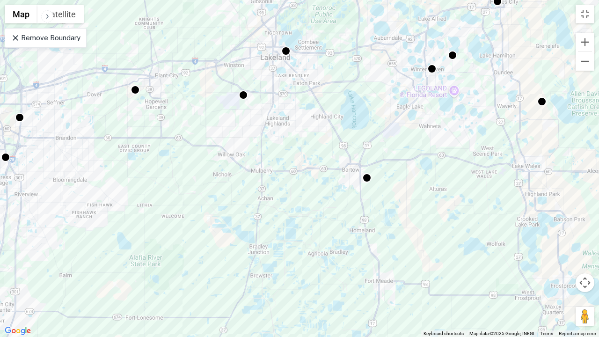
drag, startPoint x: 385, startPoint y: 246, endPoint x: 284, endPoint y: 150, distance: 140.0
click at [284, 150] on div "To activate drag with keyboard, press Alt + Enter. Once in keyboard drag state,…" at bounding box center [299, 168] width 599 height 337
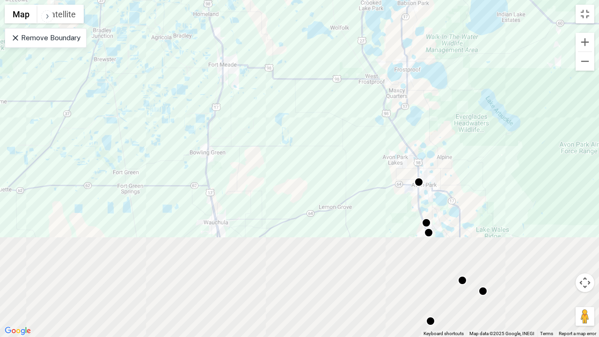
drag, startPoint x: 374, startPoint y: 230, endPoint x: 328, endPoint y: 110, distance: 128.4
click at [328, 111] on div "To activate drag with keyboard, press Alt + Enter. Once in keyboard drag state,…" at bounding box center [299, 168] width 599 height 337
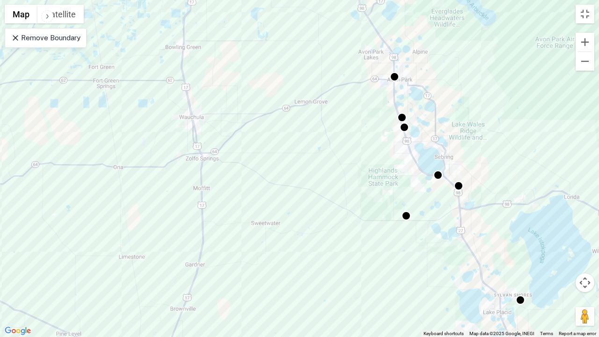
drag, startPoint x: 364, startPoint y: 255, endPoint x: 337, endPoint y: 177, distance: 82.4
click at [338, 179] on div "To activate drag with keyboard, press Alt + Enter. Once in keyboard drag state,…" at bounding box center [299, 168] width 599 height 337
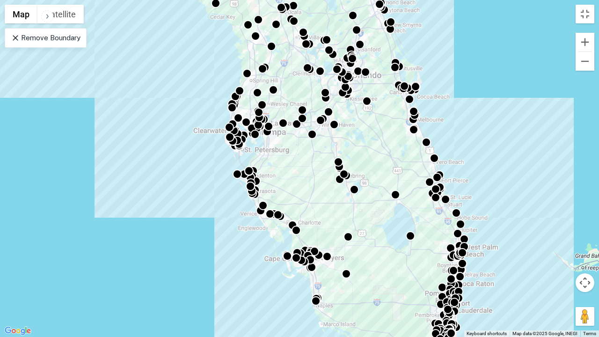
click at [586, 25] on div "To activate drag with keyboard, press Alt + Enter. Once in keyboard drag state,…" at bounding box center [299, 168] width 599 height 337
